Goal: Task Accomplishment & Management: Manage account settings

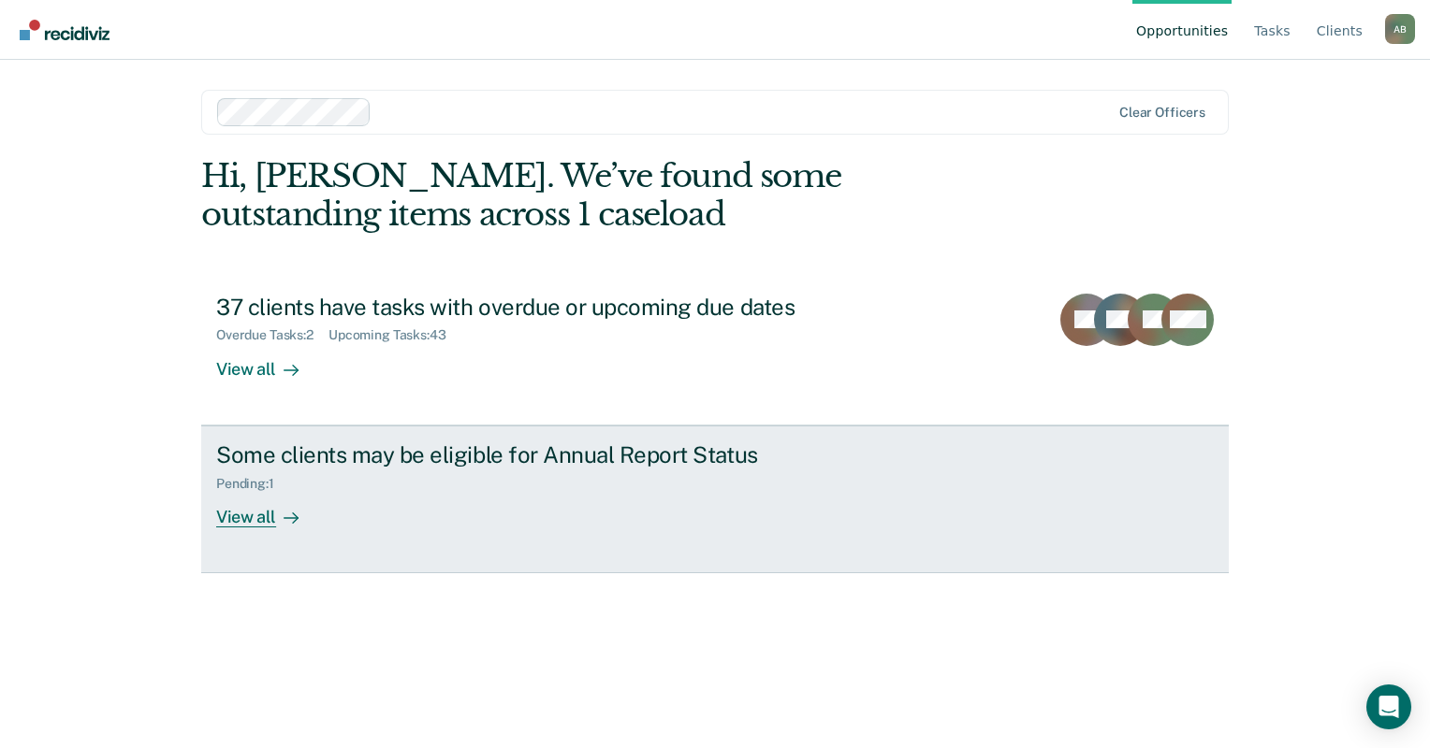
click at [277, 499] on div "View all" at bounding box center [268, 509] width 105 height 36
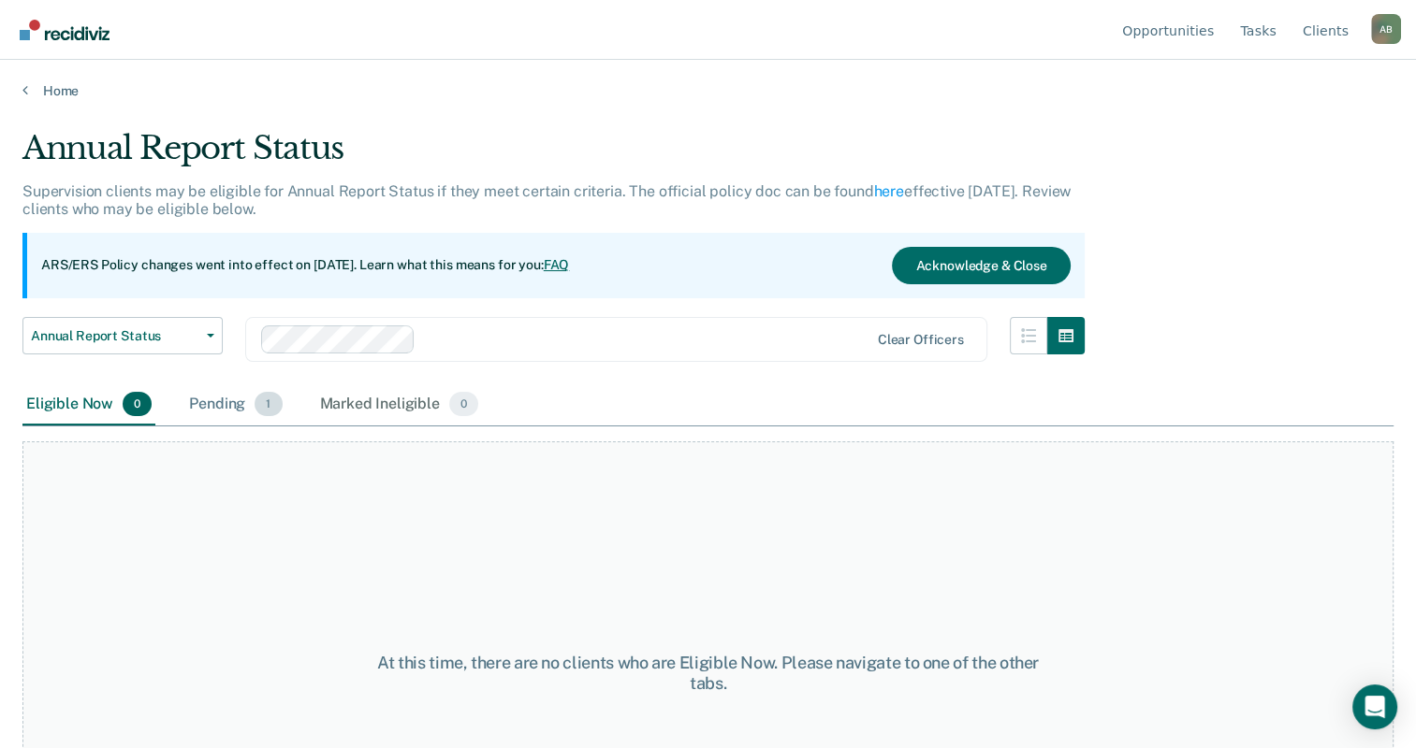
click at [258, 411] on span "1" at bounding box center [267, 404] width 27 height 24
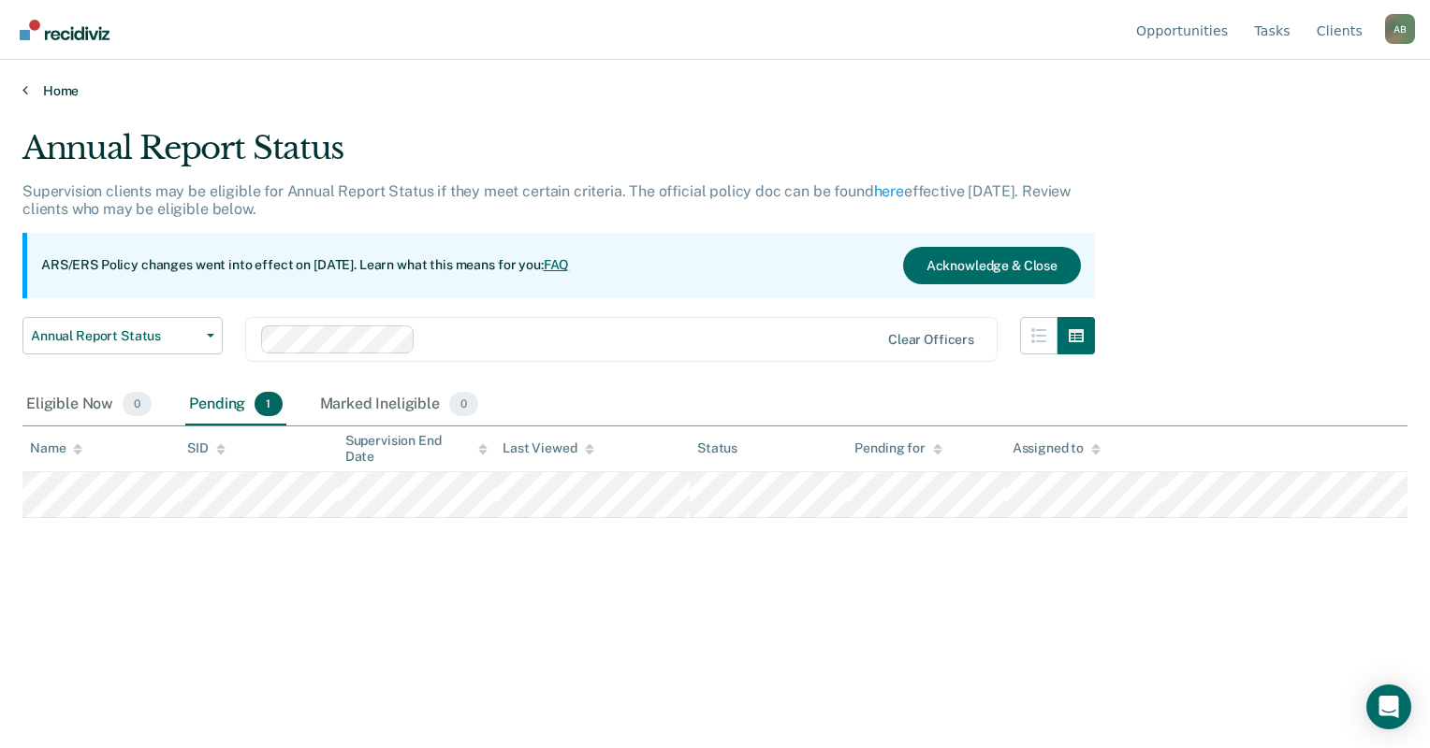
click at [84, 95] on link "Home" at bounding box center [714, 90] width 1385 height 17
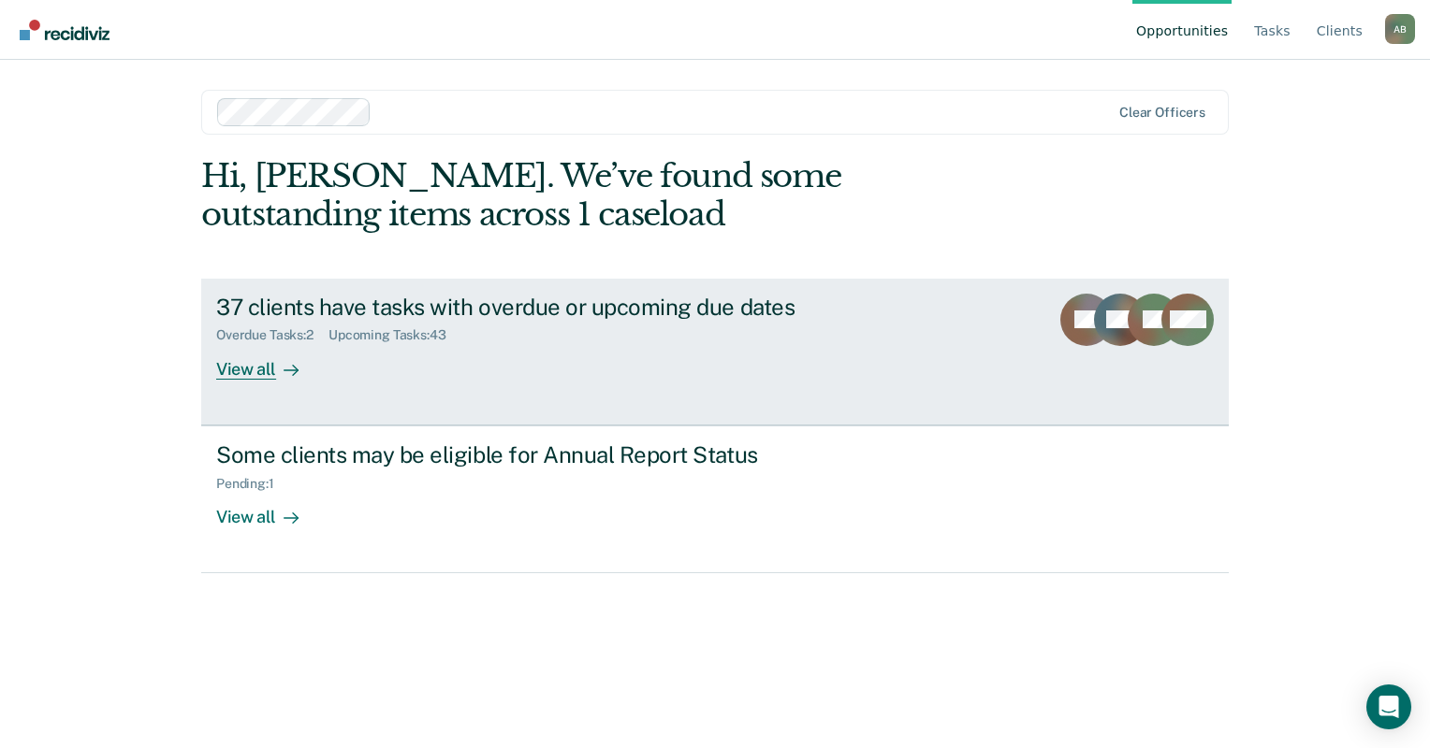
click at [396, 341] on div "Upcoming Tasks : 43" at bounding box center [394, 335] width 133 height 16
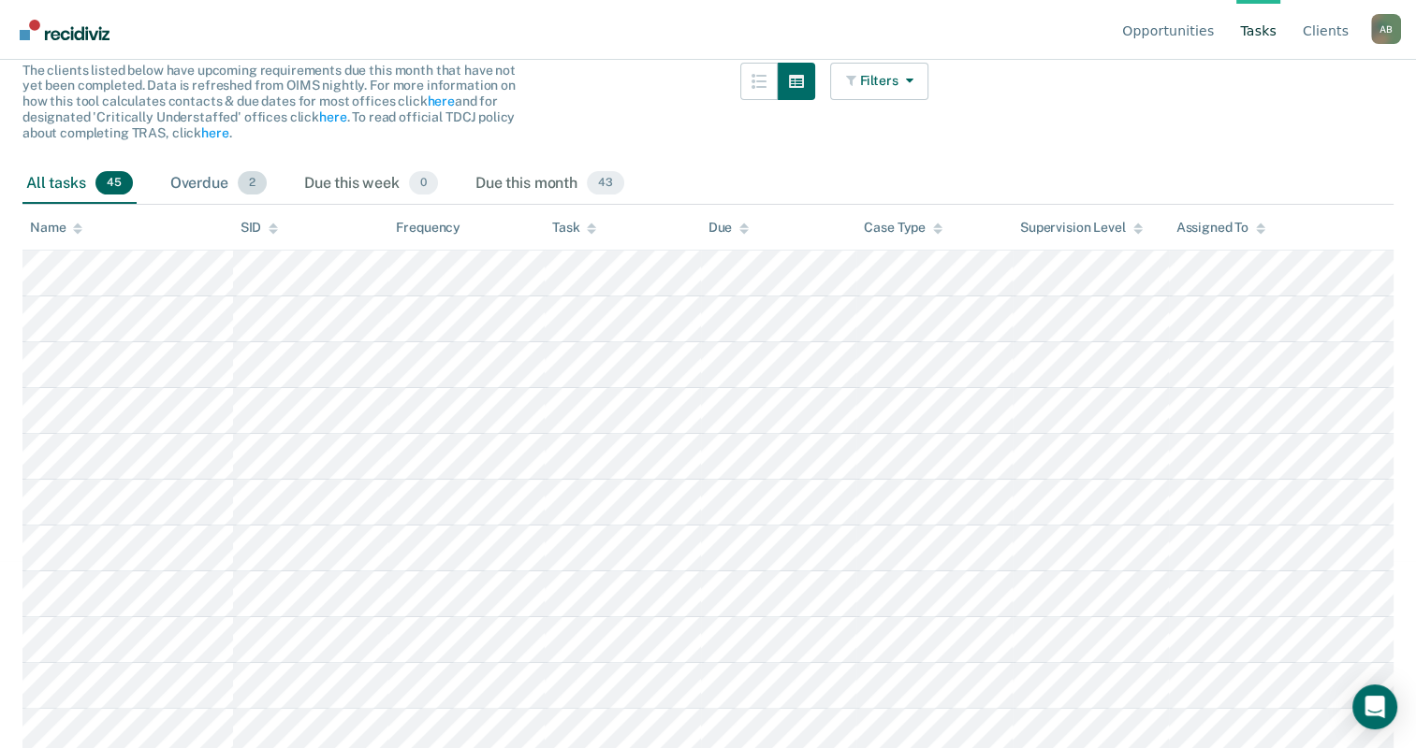
click at [183, 182] on div "Overdue 2" at bounding box center [219, 184] width 104 height 41
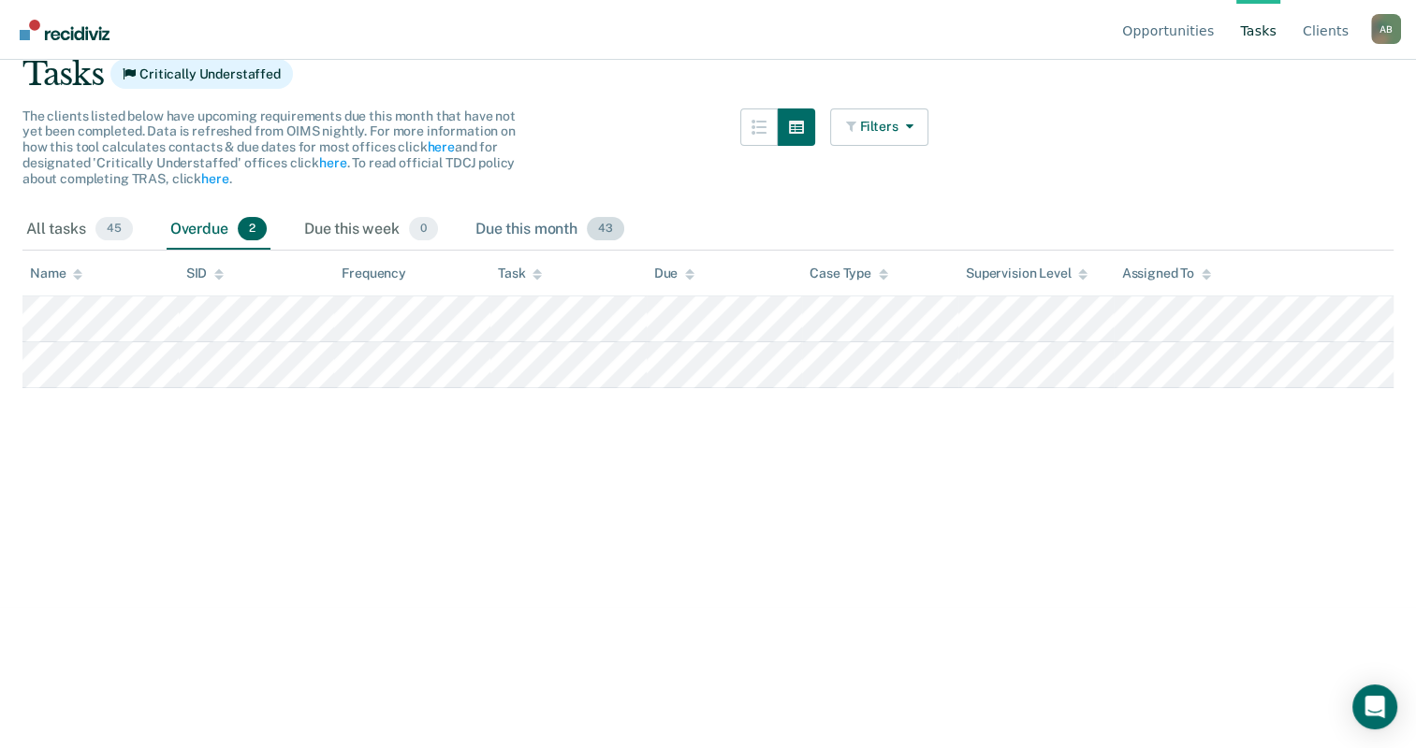
click at [546, 228] on div "Due this month 43" at bounding box center [550, 230] width 156 height 41
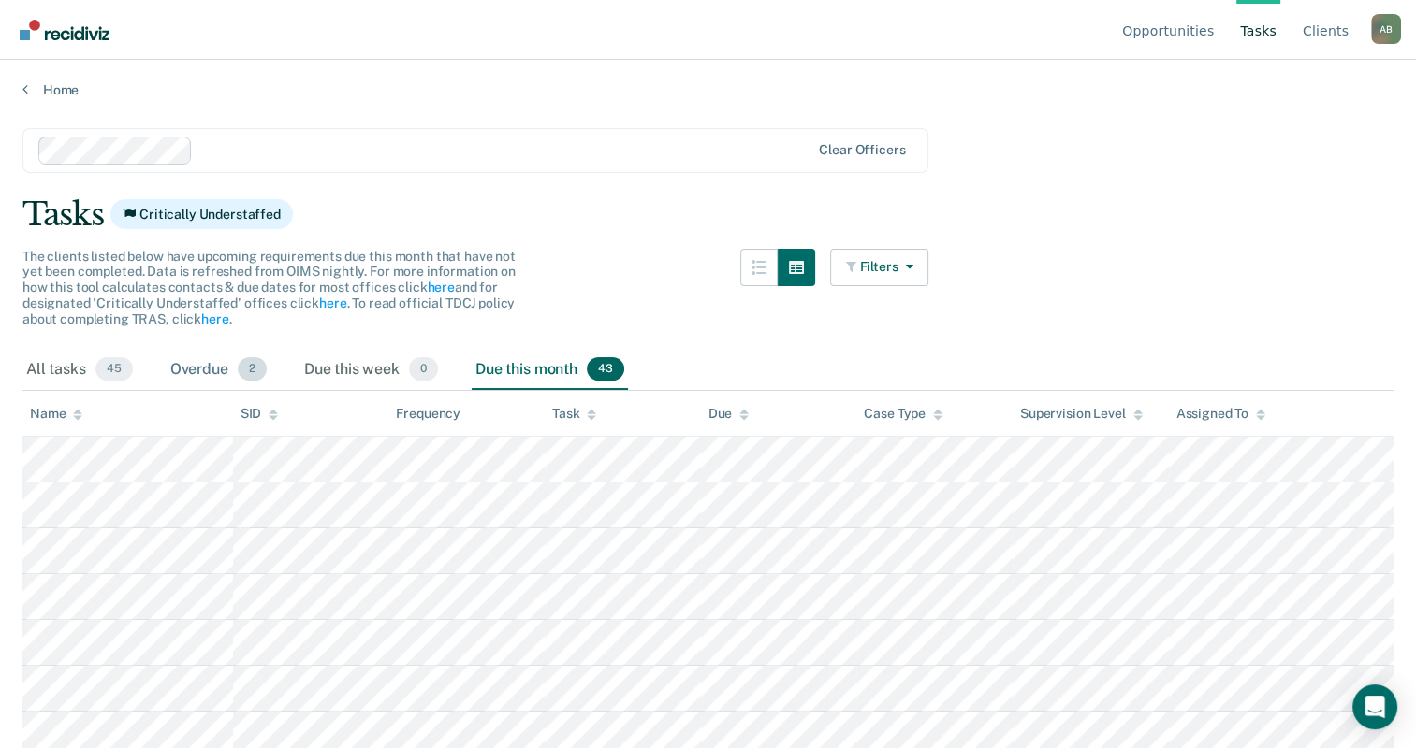
scroll to position [0, 0]
click at [67, 361] on div "All tasks 45" at bounding box center [79, 371] width 114 height 41
